Goal: Find specific page/section

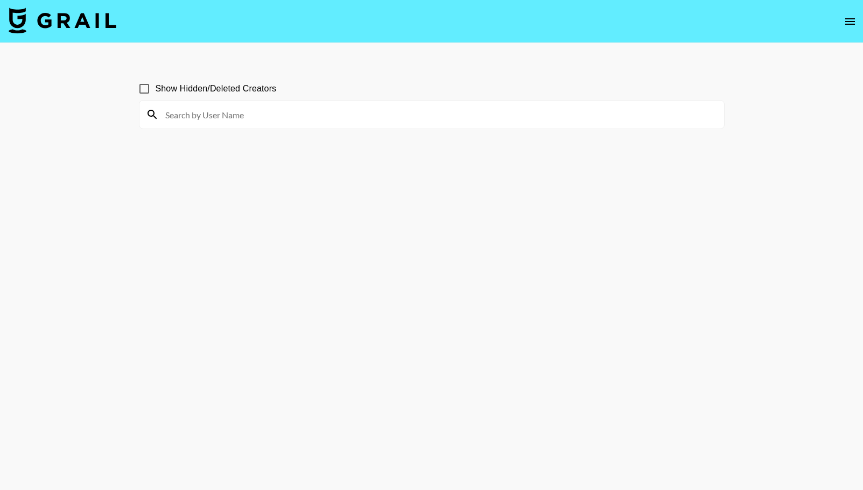
click at [230, 115] on input at bounding box center [438, 114] width 559 height 17
click at [182, 114] on input at bounding box center [438, 114] width 559 height 17
click at [252, 114] on input at bounding box center [438, 114] width 559 height 17
click at [190, 113] on input at bounding box center [438, 114] width 559 height 17
click at [280, 107] on input at bounding box center [438, 114] width 559 height 17
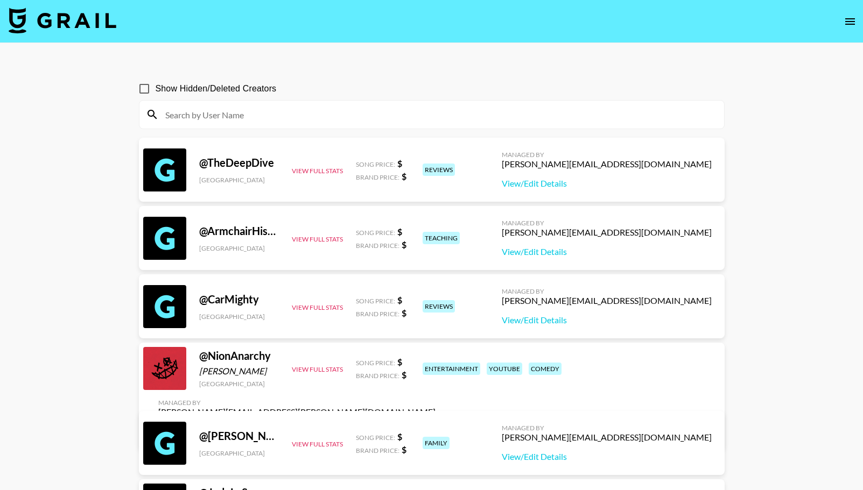
click at [329, 116] on input at bounding box center [438, 114] width 559 height 17
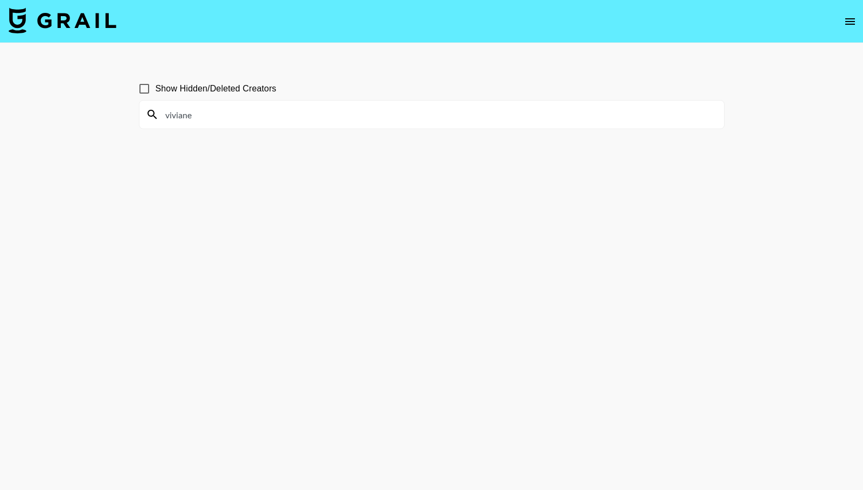
type input "viviane"
